Goal: Task Accomplishment & Management: Manage account settings

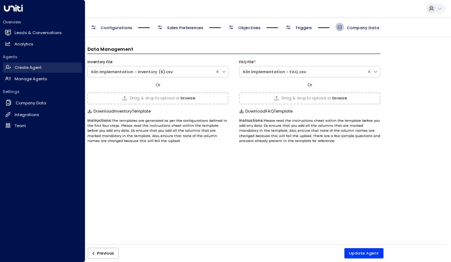
click at [11, 65] on link "Create Agent Create Agent" at bounding box center [42, 67] width 79 height 11
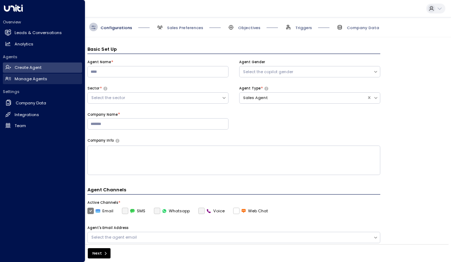
scroll to position [9, 0]
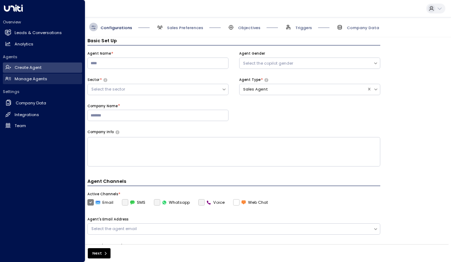
click at [18, 76] on h2 "Manage Agents" at bounding box center [31, 79] width 33 height 6
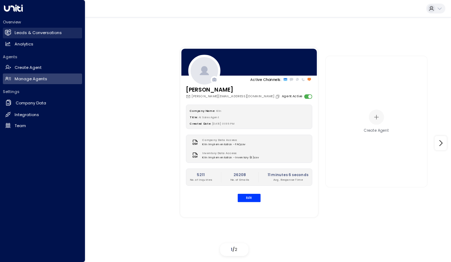
click at [18, 31] on h2 "Leads & Conversations" at bounding box center [38, 33] width 47 height 6
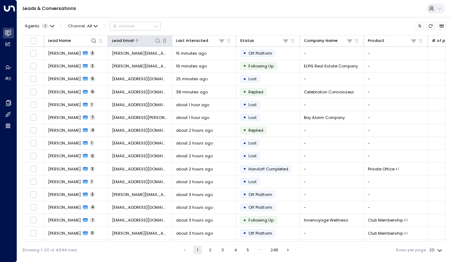
click at [159, 39] on icon at bounding box center [158, 41] width 6 height 6
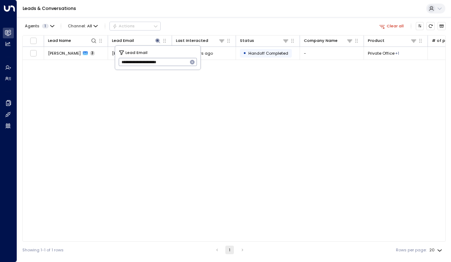
type input "**********"
